Goal: Task Accomplishment & Management: Use online tool/utility

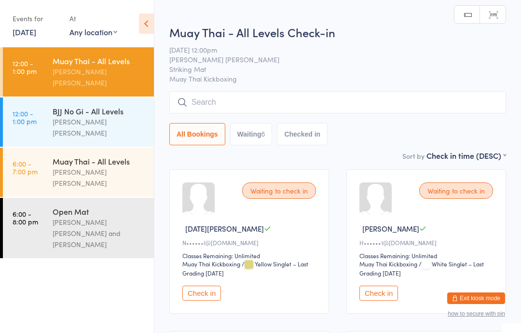
click at [203, 296] on button "Check in" at bounding box center [201, 293] width 39 height 15
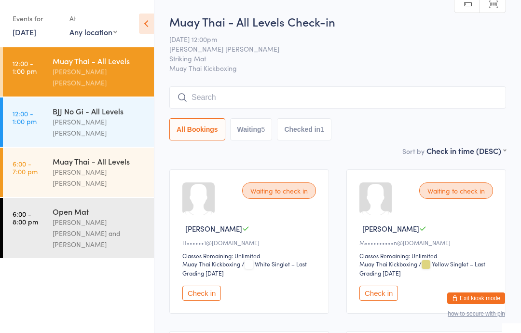
click at [115, 116] on div "[PERSON_NAME] [PERSON_NAME]" at bounding box center [99, 127] width 93 height 22
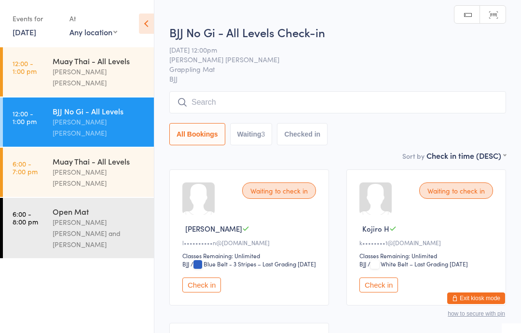
click at [318, 102] on input "search" at bounding box center [337, 102] width 337 height 22
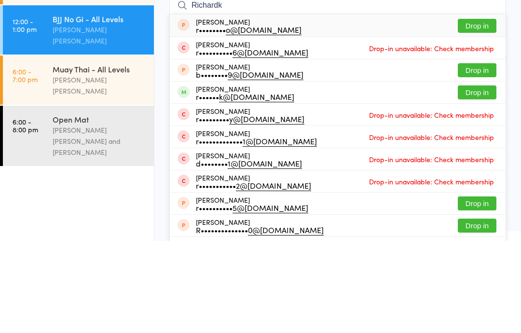
type input "Richardk"
click at [475, 177] on button "Drop in" at bounding box center [477, 184] width 39 height 14
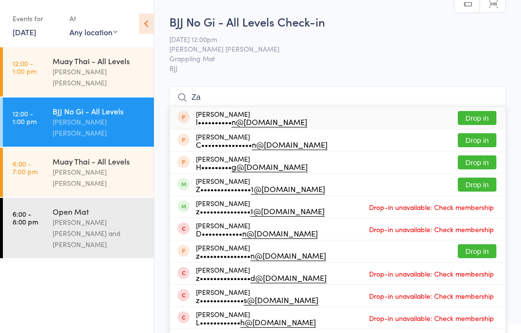
type input "Z"
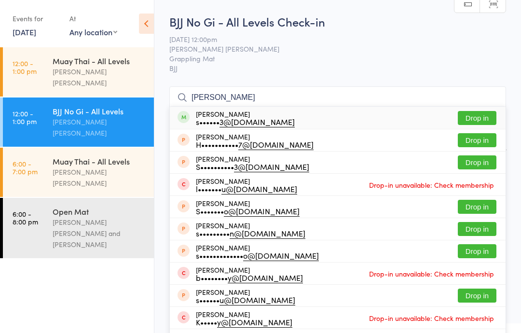
type input "[PERSON_NAME]"
click at [469, 120] on button "Drop in" at bounding box center [477, 118] width 39 height 14
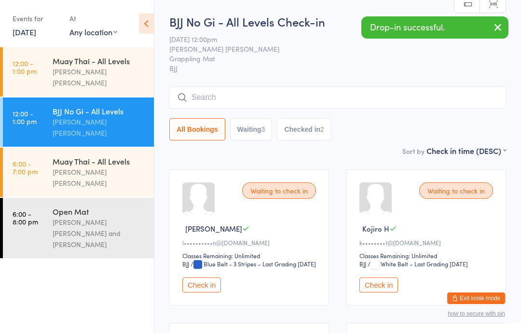
click at [281, 96] on input "search" at bounding box center [337, 97] width 337 height 22
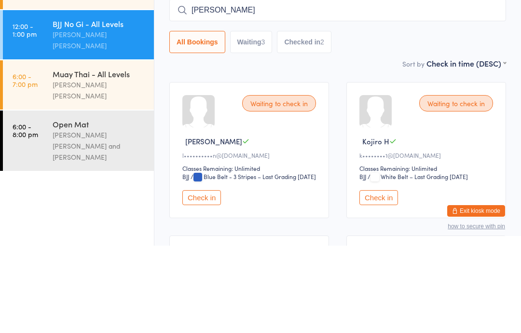
type input "[PERSON_NAME]"
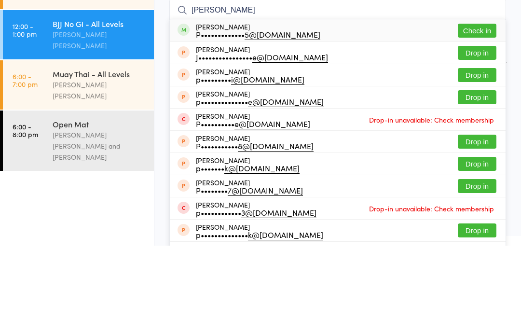
click at [481, 111] on button "Check in" at bounding box center [477, 118] width 39 height 14
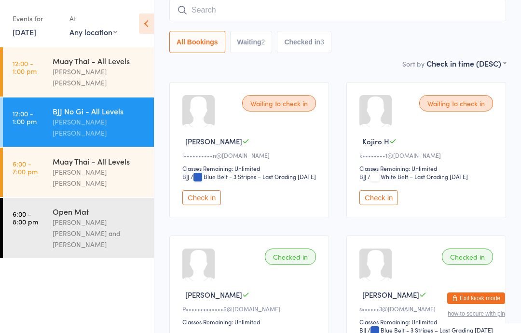
click at [208, 205] on button "Check in" at bounding box center [201, 197] width 39 height 15
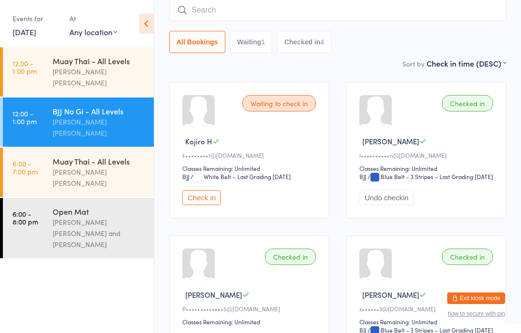
click at [206, 205] on button "Check in" at bounding box center [201, 197] width 39 height 15
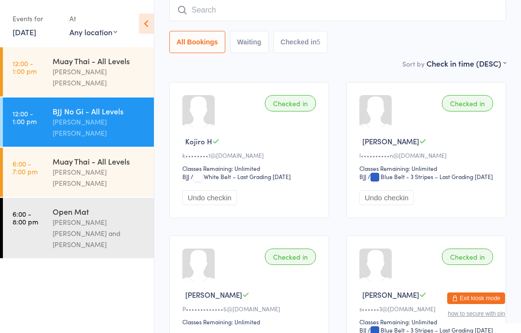
click at [106, 56] on div "Muay Thai - All Levels" at bounding box center [99, 60] width 93 height 11
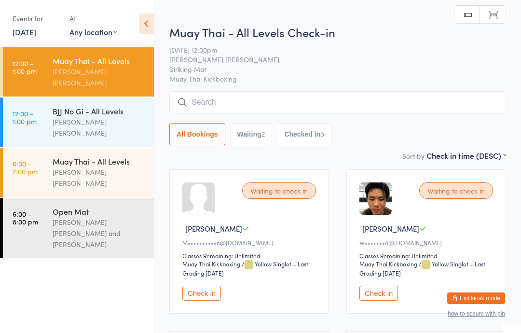
click at [301, 96] on input "search" at bounding box center [337, 102] width 337 height 22
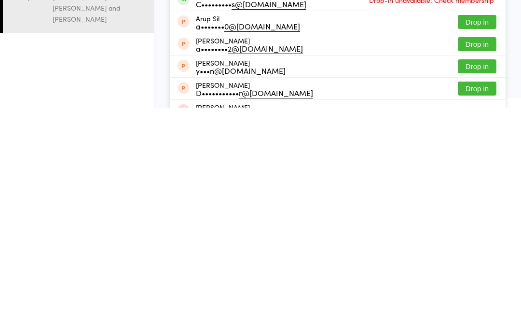
scroll to position [27, 0]
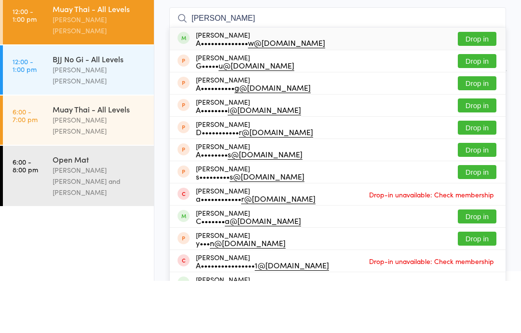
type input "[PERSON_NAME]"
click at [477, 84] on button "Drop in" at bounding box center [477, 91] width 39 height 14
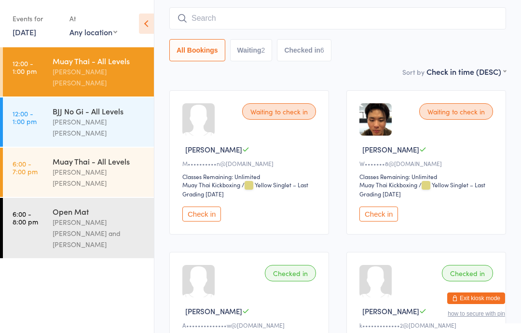
click at [285, 14] on input "search" at bounding box center [337, 18] width 337 height 22
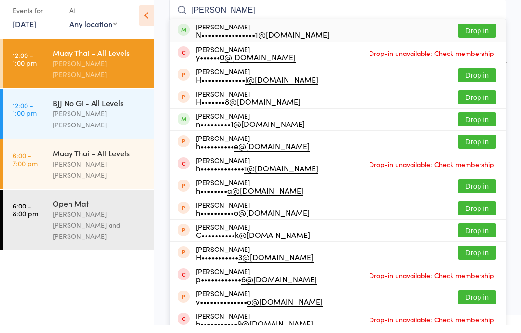
type input "[PERSON_NAME]"
click at [477, 32] on button "Drop in" at bounding box center [477, 39] width 39 height 14
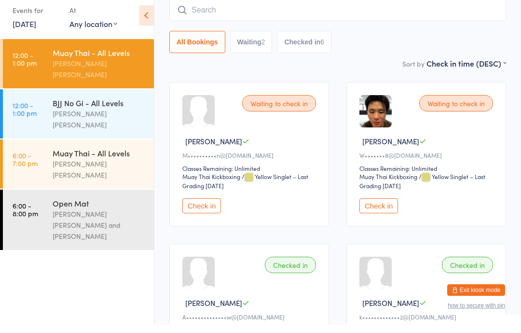
scroll to position [87, 0]
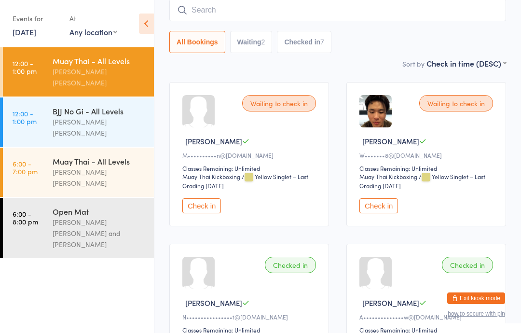
click at [105, 116] on div "[PERSON_NAME] [PERSON_NAME]" at bounding box center [99, 127] width 93 height 22
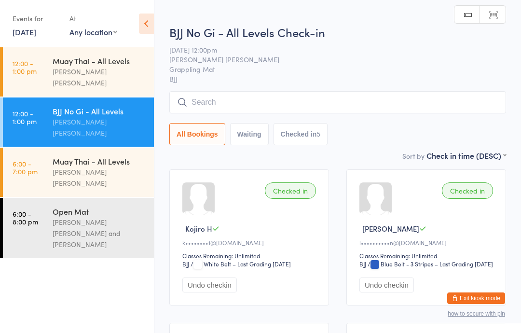
click at [287, 96] on input "search" at bounding box center [337, 102] width 337 height 22
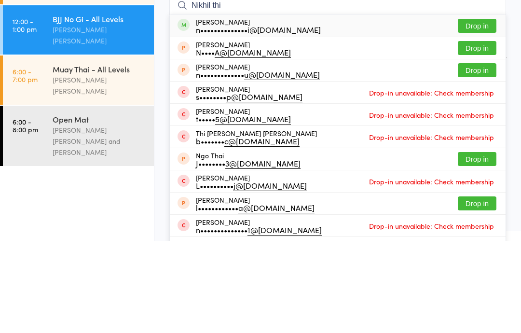
type input "Nikhil thi"
click at [476, 111] on button "Drop in" at bounding box center [477, 118] width 39 height 14
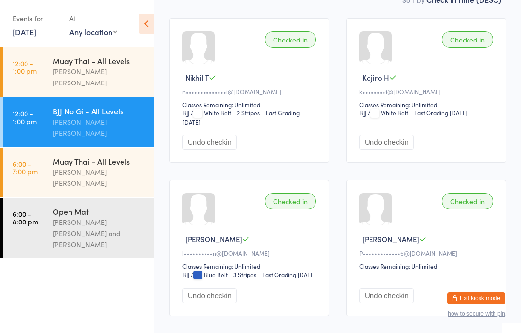
scroll to position [161, 0]
